Goal: Transaction & Acquisition: Purchase product/service

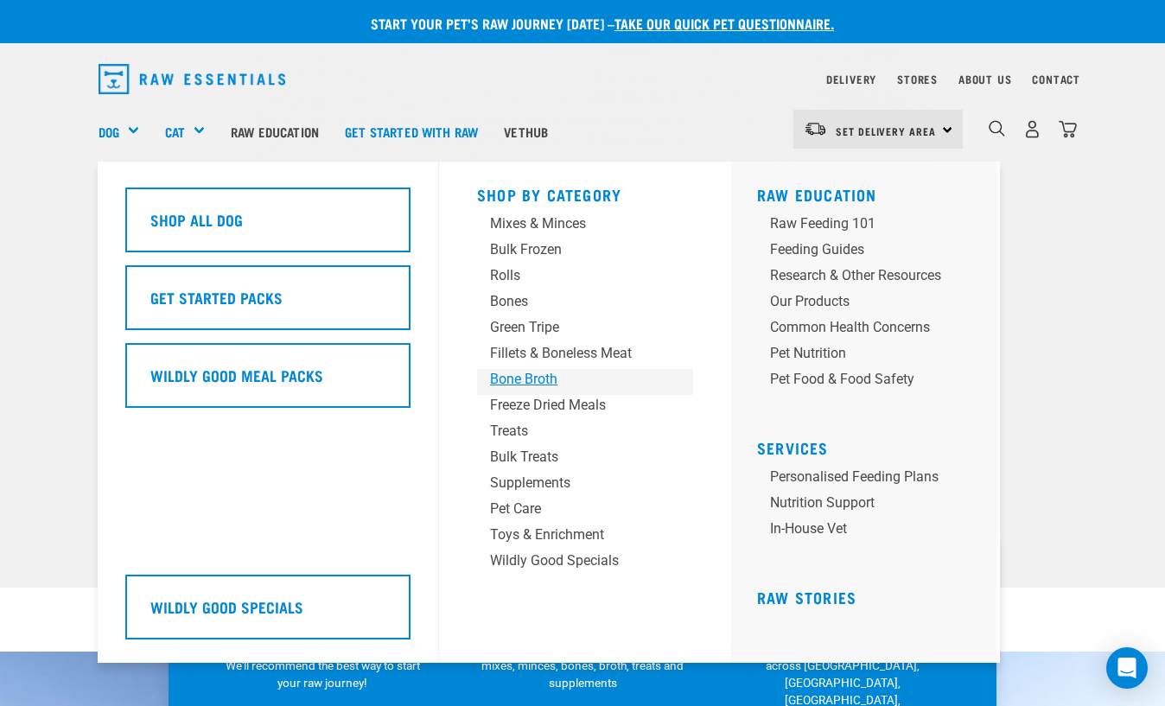
click at [532, 378] on div "Bone Broth" at bounding box center [571, 379] width 162 height 21
